Goal: Transaction & Acquisition: Purchase product/service

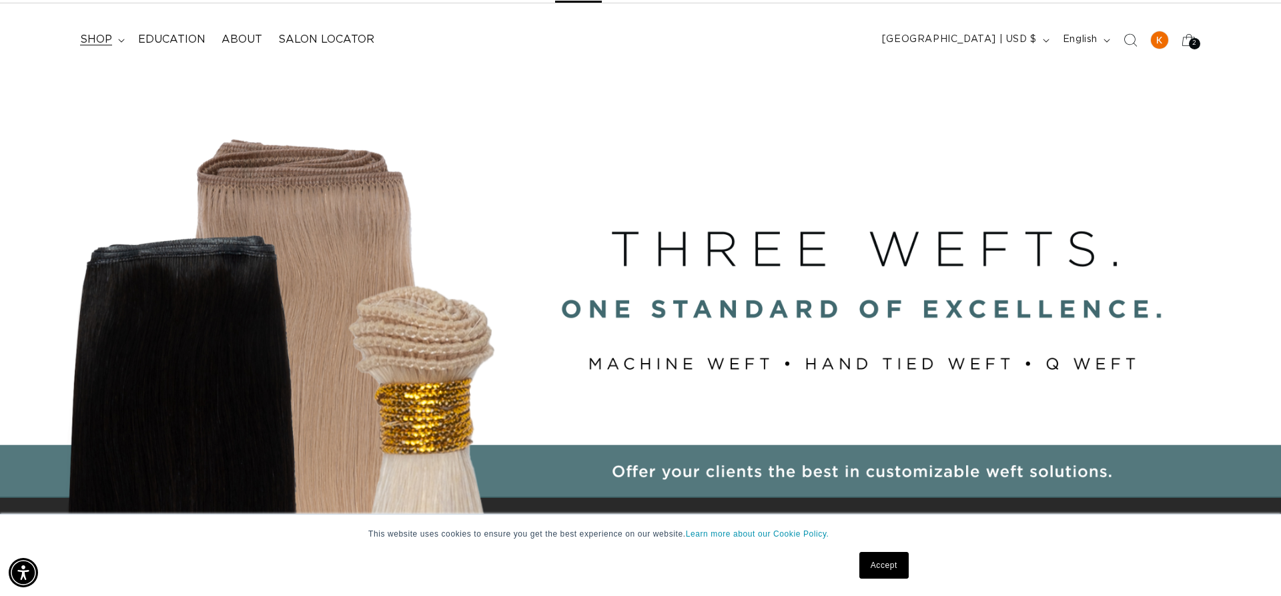
scroll to position [0, 2373]
click at [121, 39] on icon at bounding box center [121, 41] width 7 height 4
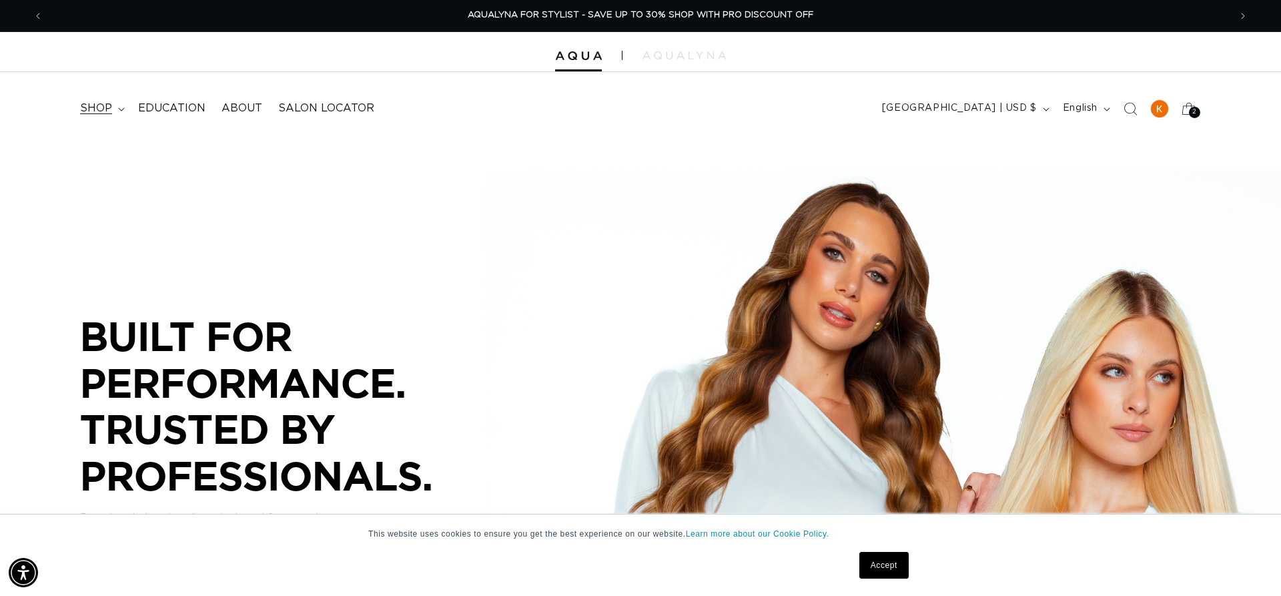
click at [115, 106] on summary "shop" at bounding box center [101, 108] width 58 height 30
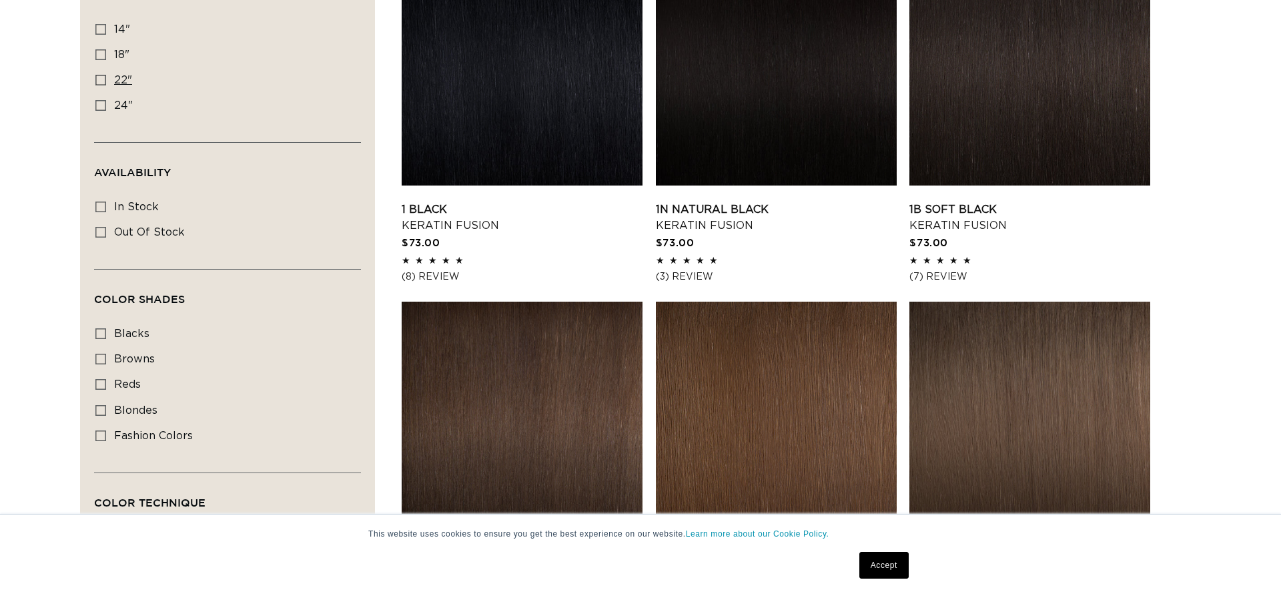
scroll to position [450, 0]
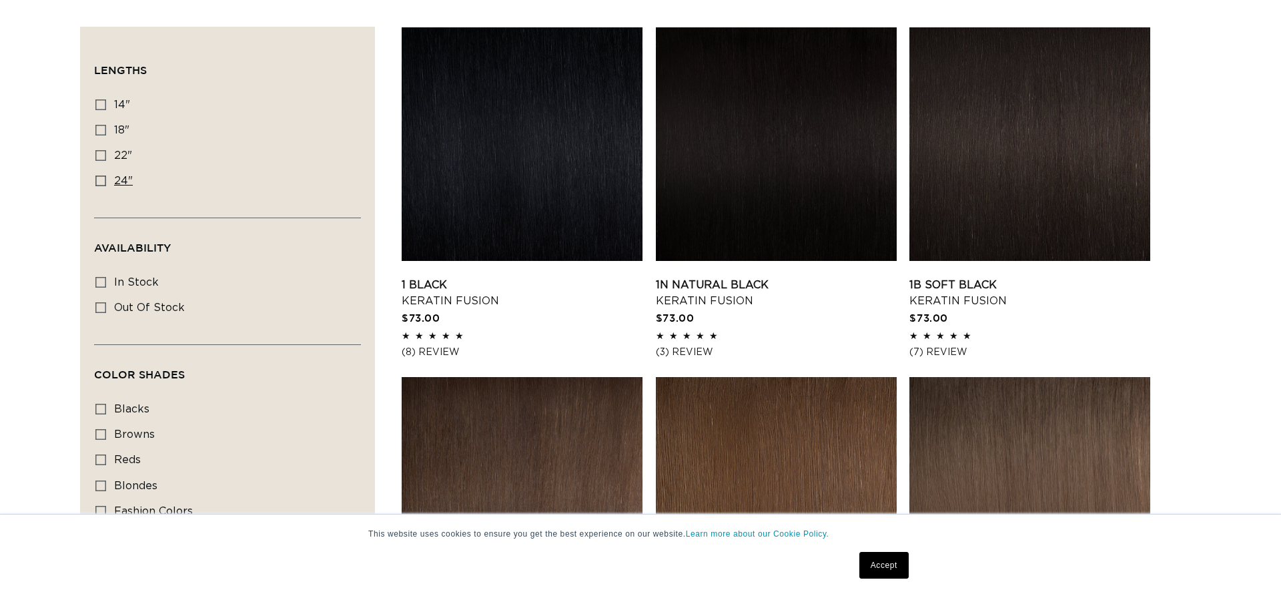
click at [101, 182] on icon at bounding box center [100, 181] width 11 height 11
click at [101, 182] on input "24" 24" (18 products)" at bounding box center [100, 181] width 11 height 11
checkbox input "true"
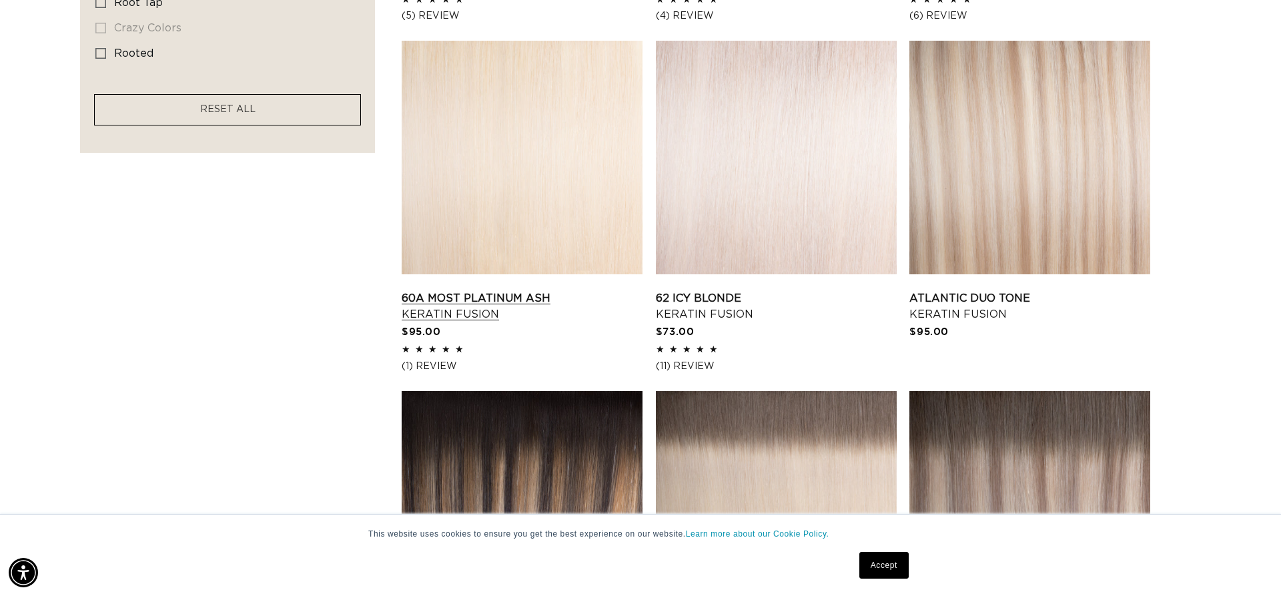
scroll to position [1136, 0]
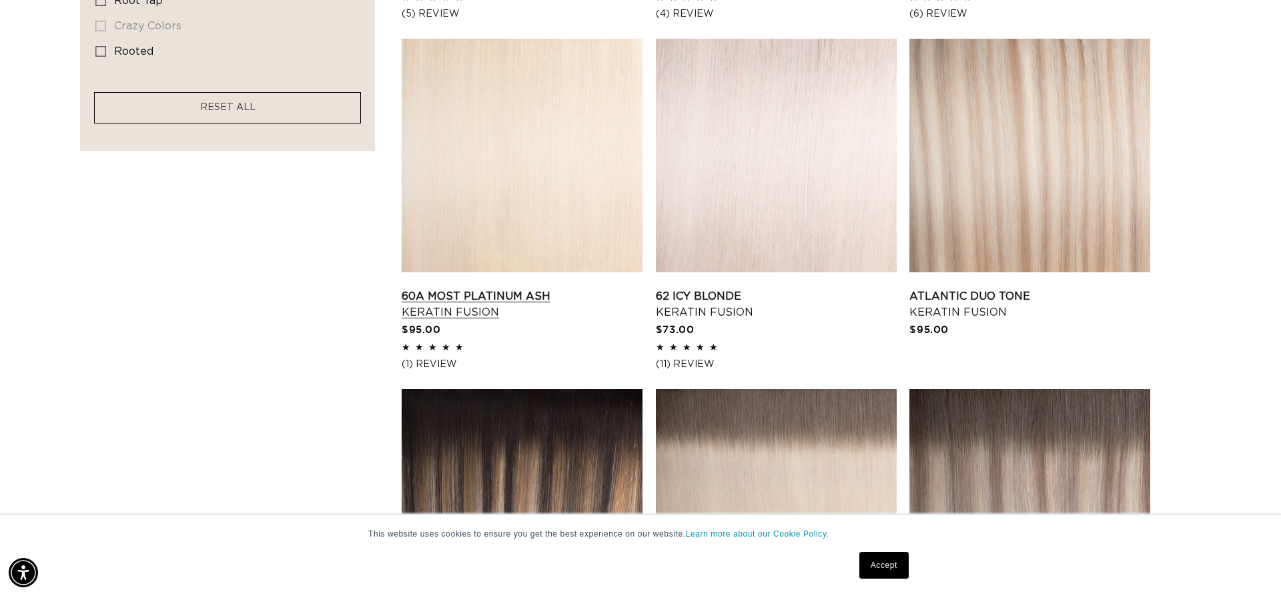
click at [502, 288] on link "60A Most Platinum Ash Keratin Fusion" at bounding box center [522, 304] width 241 height 32
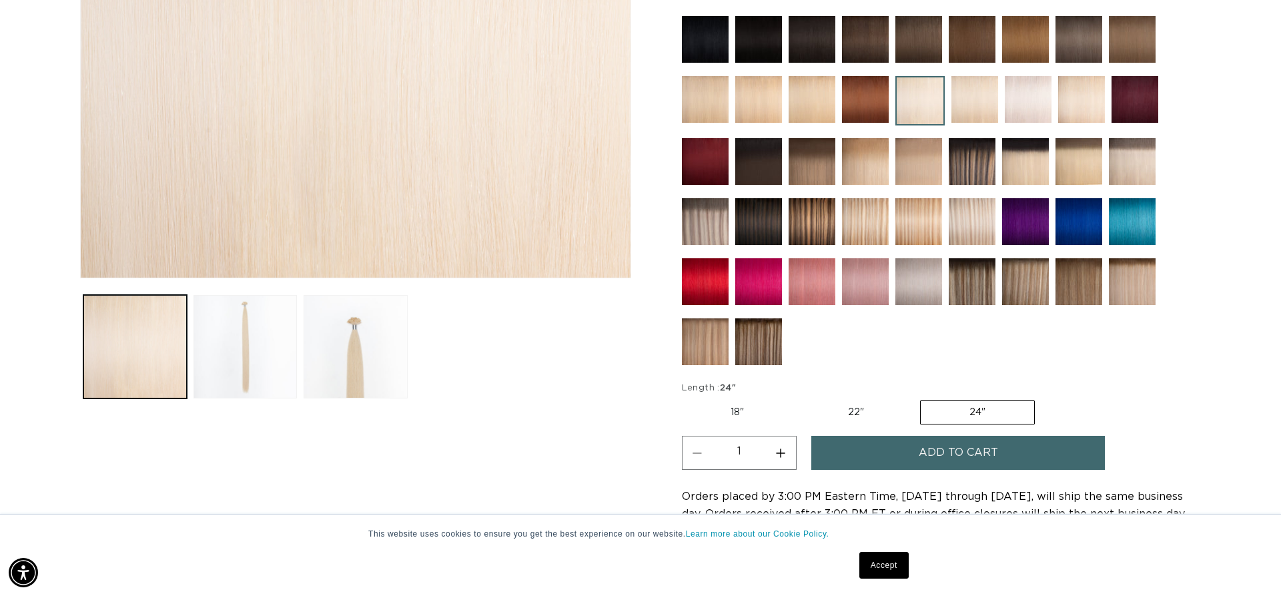
scroll to position [0, 1186]
click at [785, 445] on button "Increase quantity for 60A Most Platinum Ash - Keratin Fusion" at bounding box center [781, 453] width 30 height 34
type input "2"
click at [882, 451] on button "Add to cart" at bounding box center [958, 453] width 294 height 34
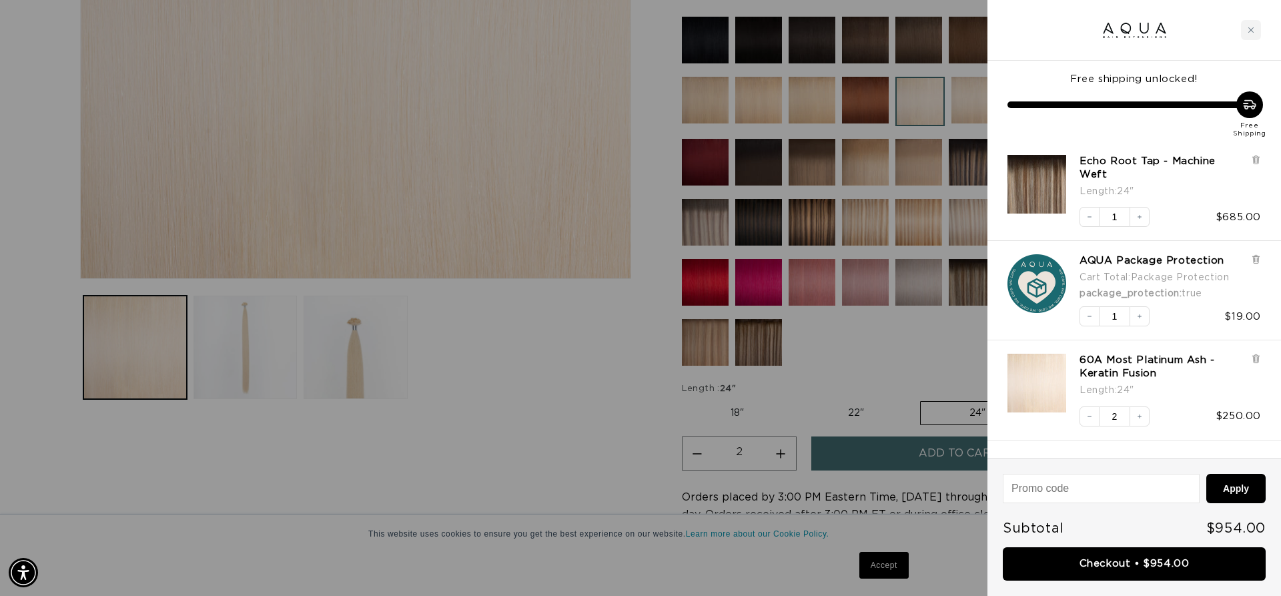
scroll to position [0, 2373]
click at [1260, 163] on icon at bounding box center [1256, 160] width 10 height 10
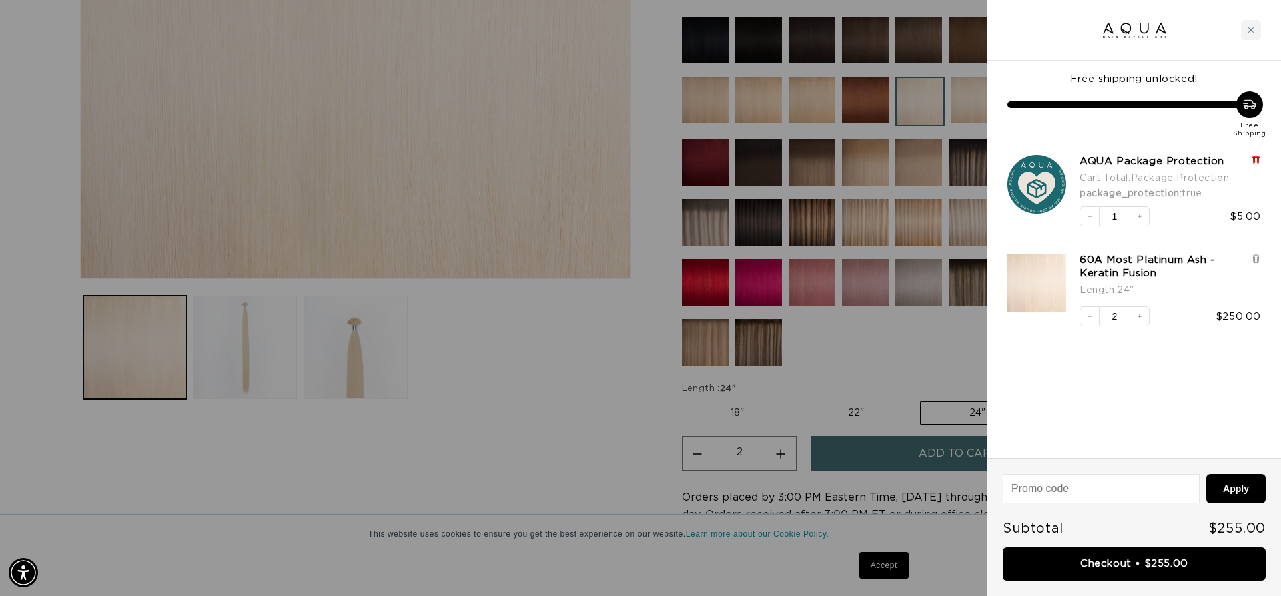
scroll to position [0, 1186]
click at [1259, 161] on icon at bounding box center [1255, 160] width 5 height 7
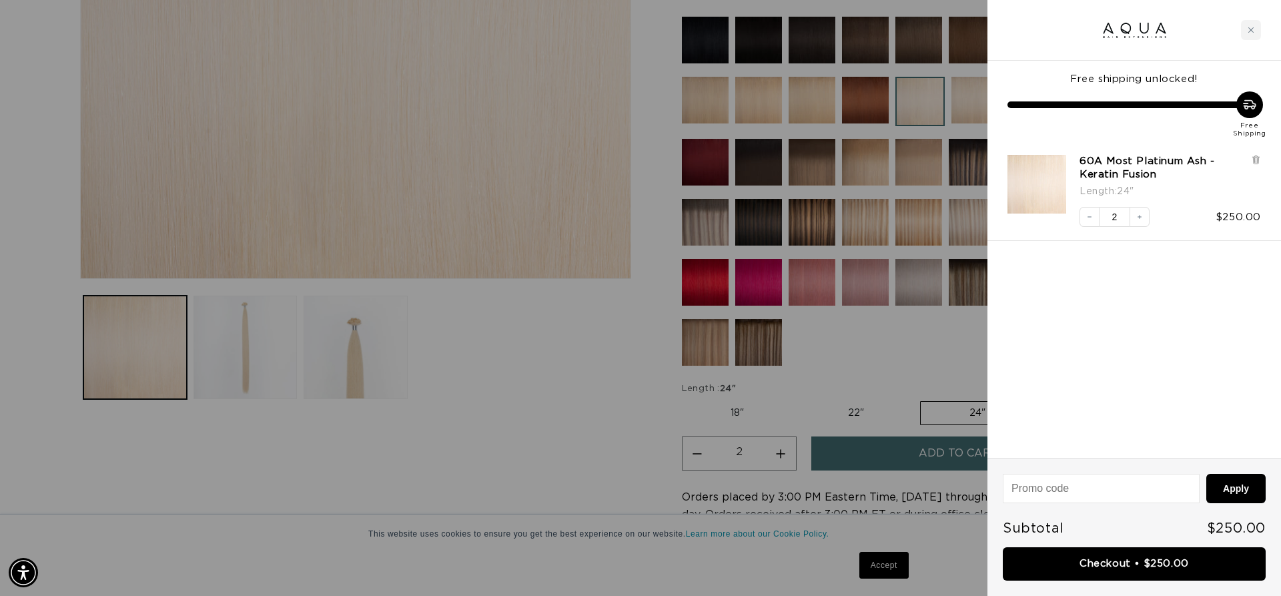
scroll to position [0, 2373]
drag, startPoint x: 1106, startPoint y: 561, endPoint x: 894, endPoint y: 559, distance: 212.2
click at [1106, 561] on link "Checkout • $250.00" at bounding box center [1134, 564] width 263 height 34
drag, startPoint x: 1159, startPoint y: 555, endPoint x: 1281, endPoint y: 452, distance: 158.7
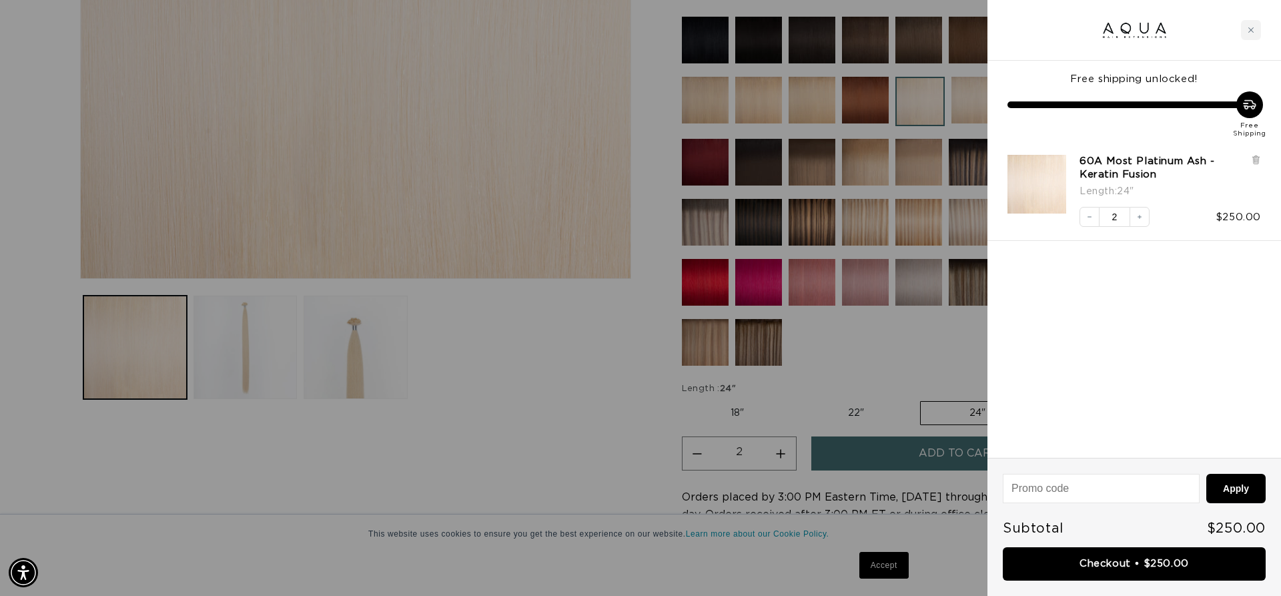
click at [1159, 555] on link "Checkout • $250.00" at bounding box center [1134, 564] width 263 height 34
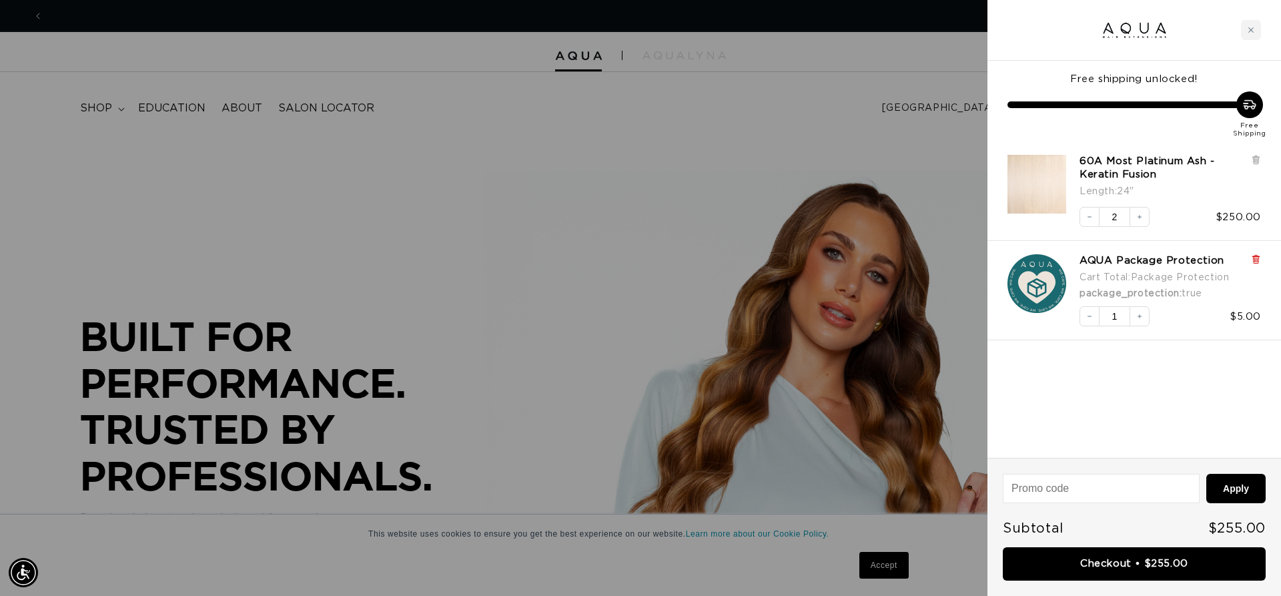
scroll to position [0, 1186]
click at [1260, 262] on icon at bounding box center [1256, 259] width 10 height 10
